Goal: Check status: Check status

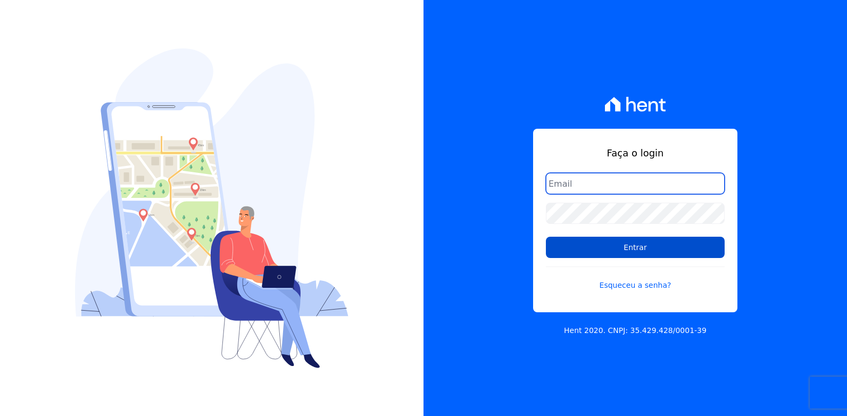
type input "[EMAIL_ADDRESS][DOMAIN_NAME]"
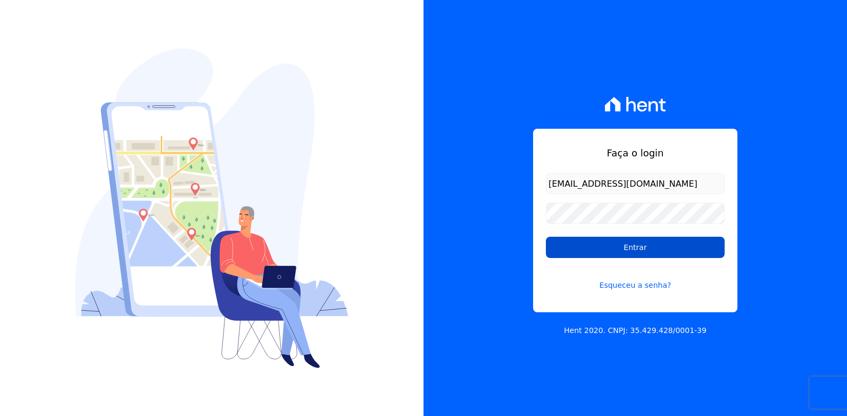
click at [595, 253] on input "Entrar" at bounding box center [635, 247] width 179 height 21
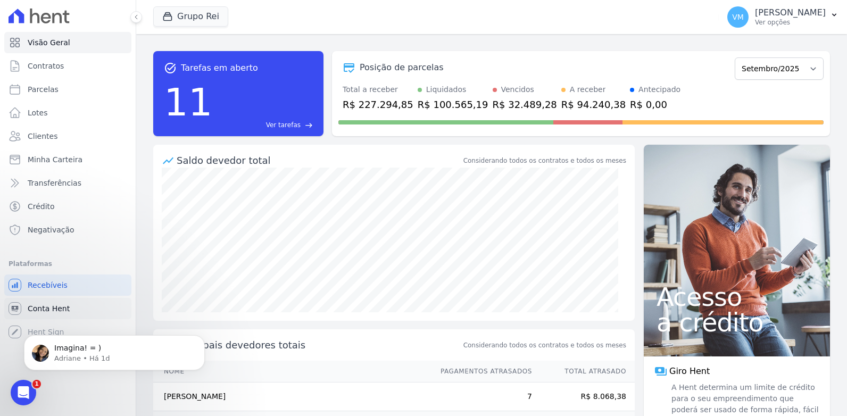
click at [39, 312] on span "Conta Hent" at bounding box center [49, 308] width 42 height 11
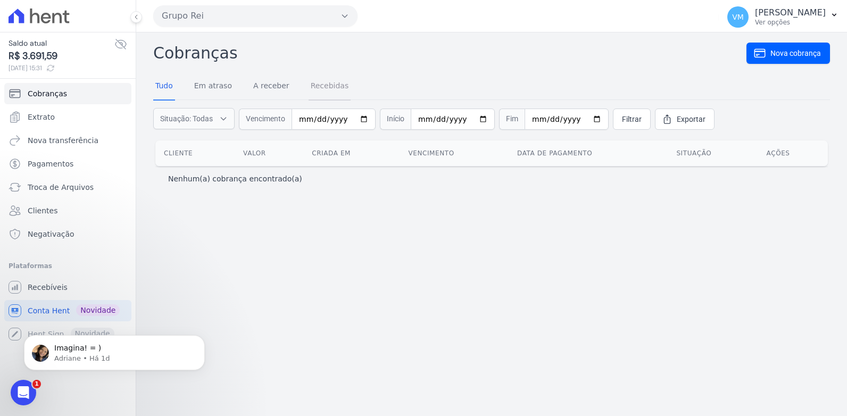
click at [318, 84] on link "Recebidas" at bounding box center [329, 87] width 43 height 28
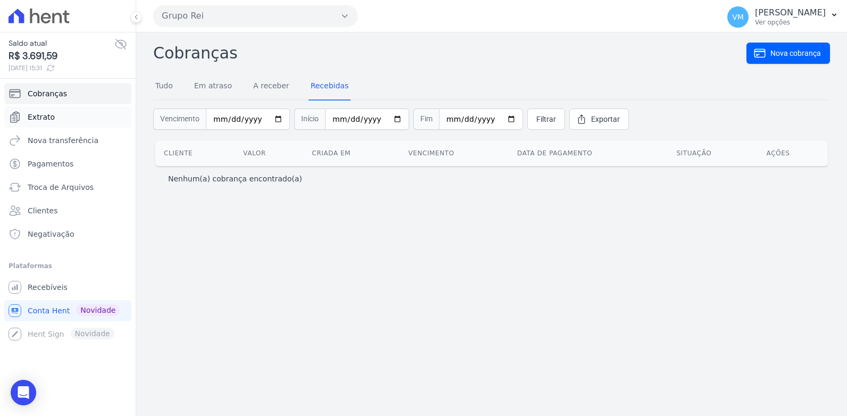
click at [49, 116] on span "Extrato" at bounding box center [41, 117] width 27 height 11
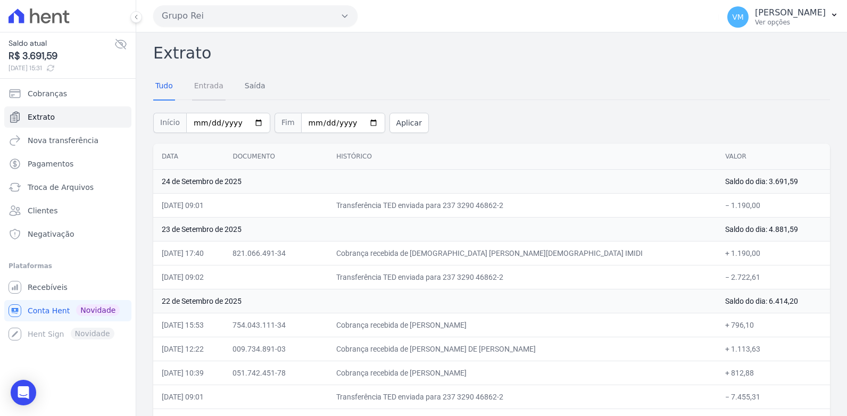
click at [198, 82] on link "Entrada" at bounding box center [208, 87] width 33 height 28
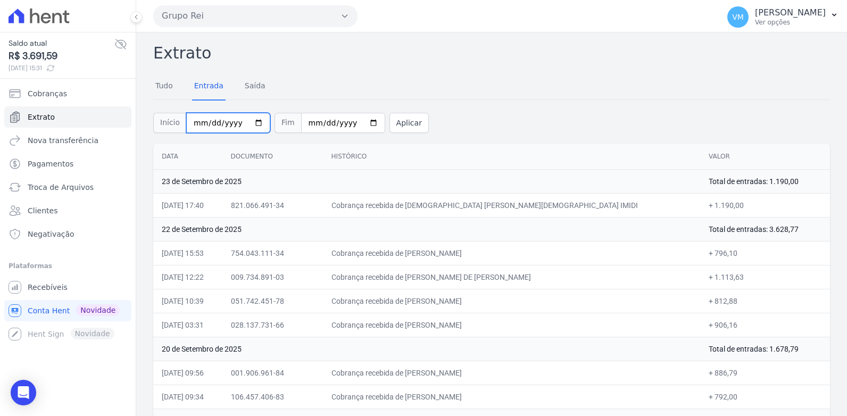
click at [250, 124] on input "[DATE]" at bounding box center [228, 123] width 84 height 20
type input "[DATE]"
click at [390, 123] on button "Aplicar" at bounding box center [408, 123] width 39 height 20
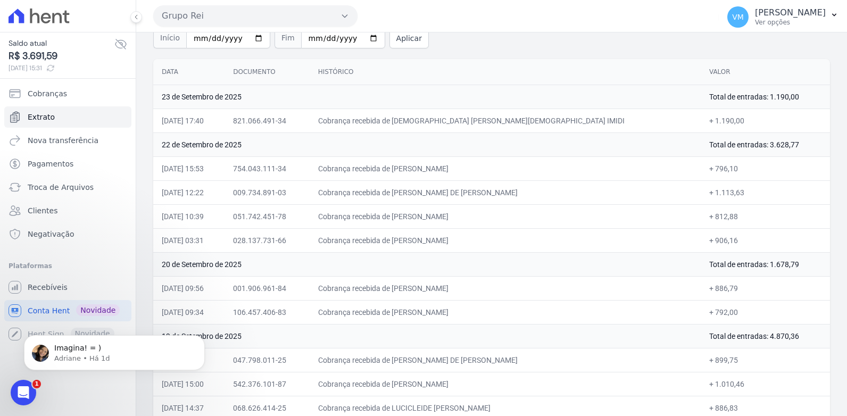
scroll to position [193, 0]
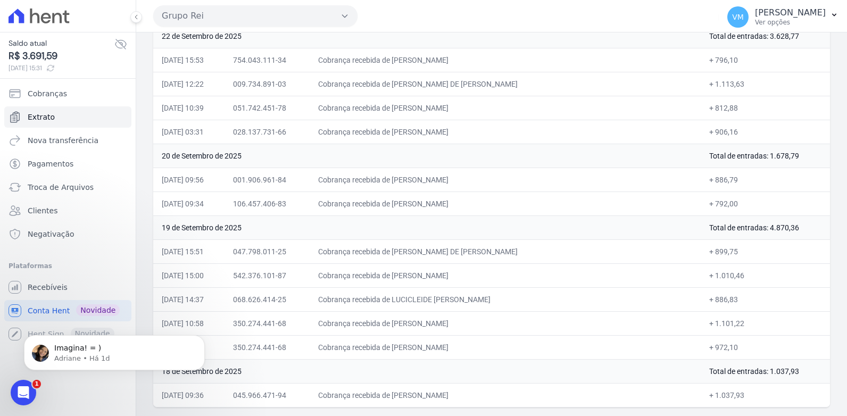
drag, startPoint x: 158, startPoint y: 157, endPoint x: 636, endPoint y: 437, distance: 554.0
click at [636, 415] on html "Saldo atual R$ 3.691,59 [DATE] 15:31 Cobranças Extrato Nova transferência Pagam…" at bounding box center [423, 208] width 847 height 416
